Goal: Find specific page/section: Find specific page/section

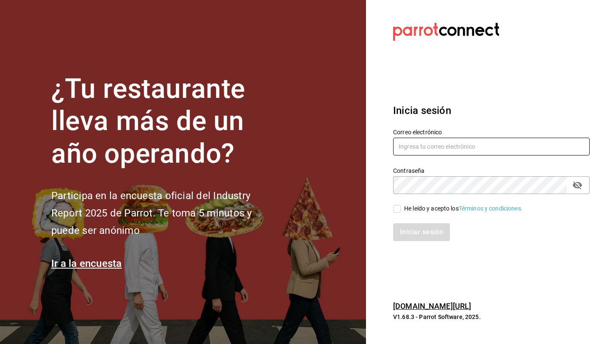
type input "hola@trustjuicery.com"
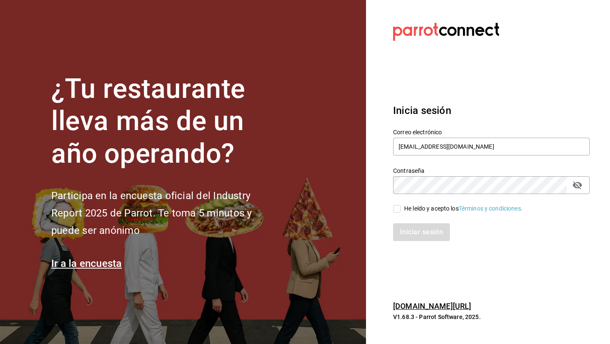
click at [400, 207] on input "He leído y acepto los Términos y condiciones." at bounding box center [397, 209] width 8 height 8
checkbox input "true"
click at [409, 233] on button "Iniciar sesión" at bounding box center [422, 232] width 58 height 18
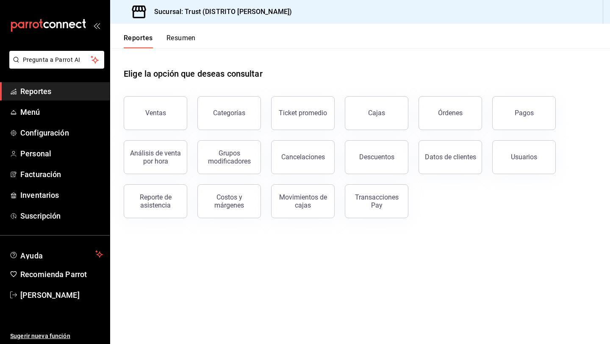
click at [173, 38] on button "Resumen" at bounding box center [180, 41] width 29 height 14
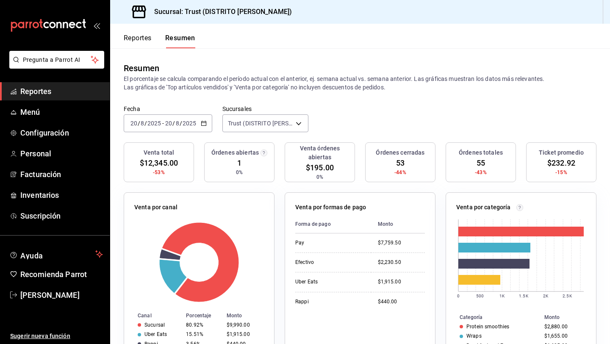
click at [138, 42] on button "Reportes" at bounding box center [138, 41] width 28 height 14
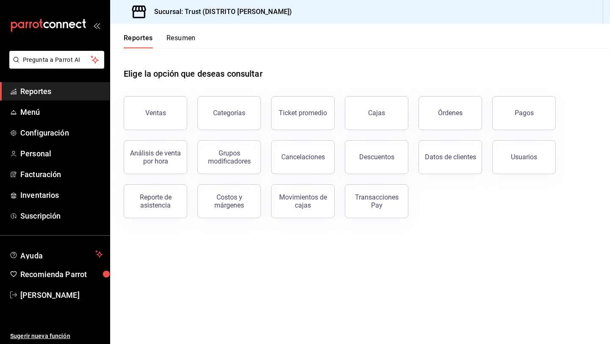
click at [184, 40] on button "Resumen" at bounding box center [180, 41] width 29 height 14
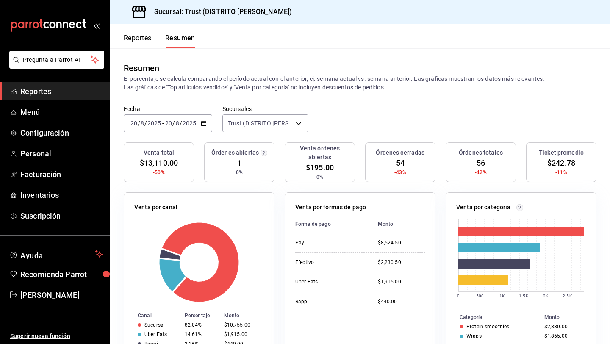
click at [130, 39] on button "Reportes" at bounding box center [138, 41] width 28 height 14
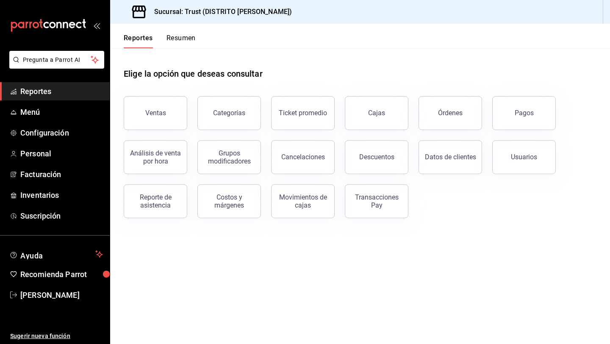
click at [179, 41] on button "Resumen" at bounding box center [180, 41] width 29 height 14
